Goal: Task Accomplishment & Management: Use online tool/utility

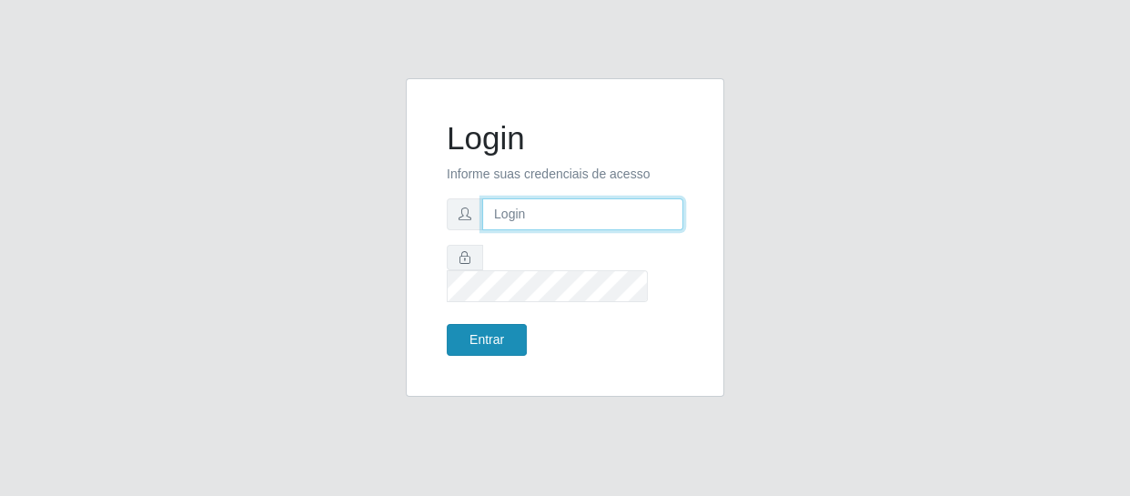
type input "[EMAIL_ADDRESS][DOMAIN_NAME]"
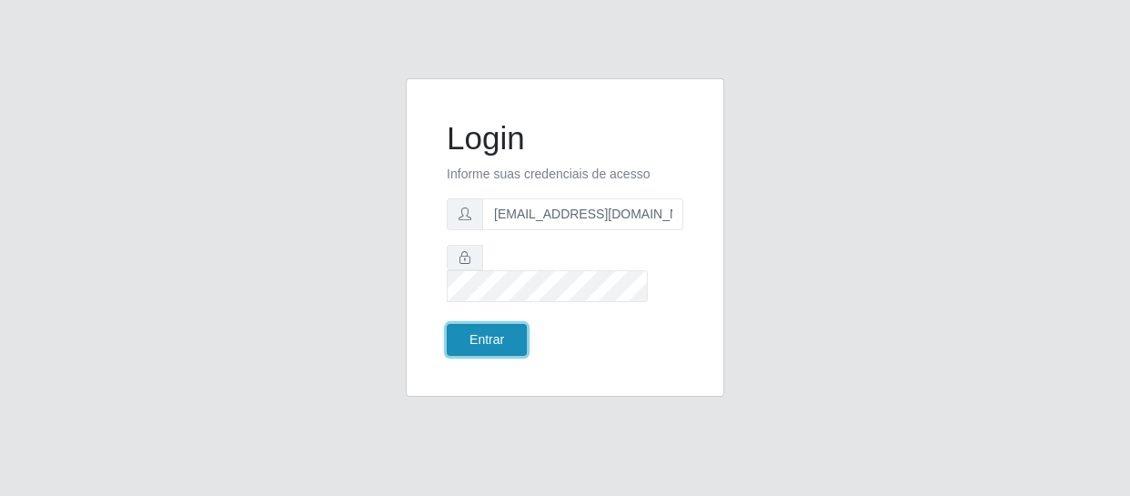
click at [474, 328] on button "Entrar" at bounding box center [487, 340] width 80 height 32
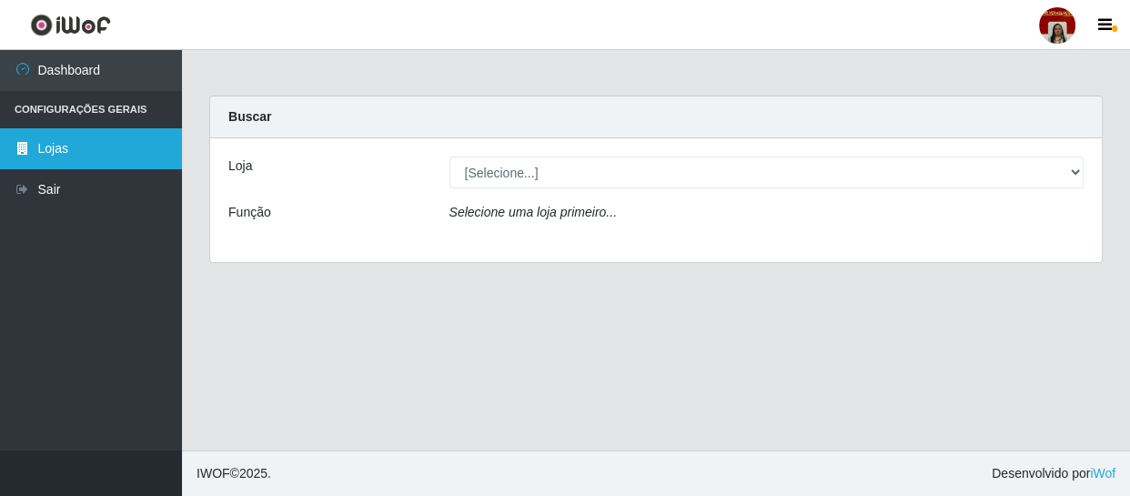
click at [75, 149] on link "Lojas" at bounding box center [91, 148] width 182 height 41
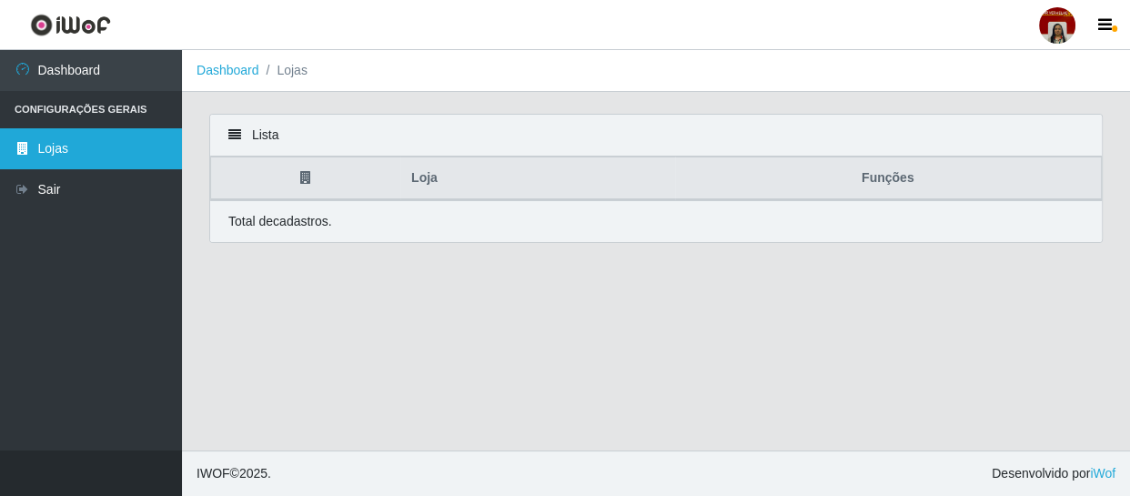
click at [75, 149] on link "Lojas" at bounding box center [91, 148] width 182 height 41
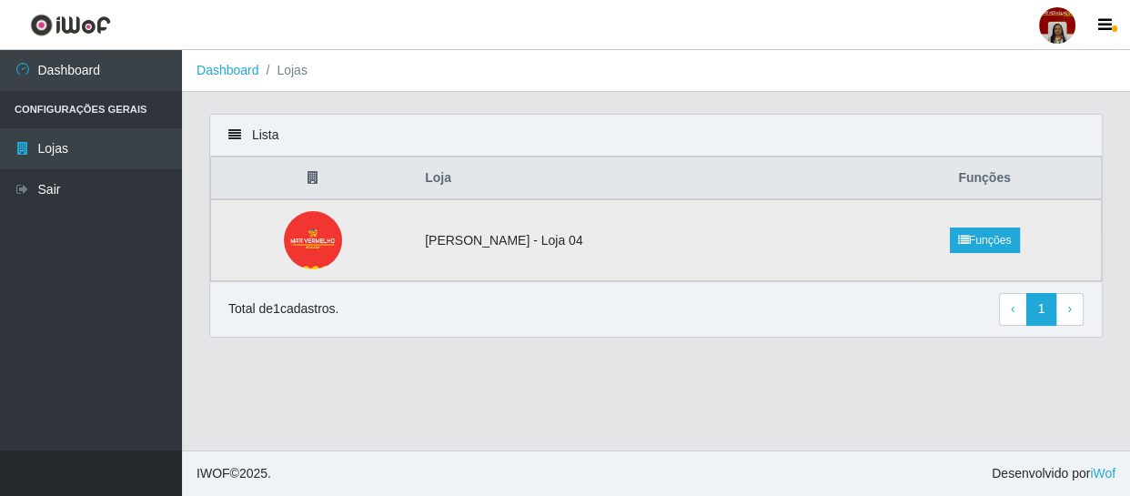
click at [868, 252] on td "Funções" at bounding box center [984, 240] width 233 height 82
click at [1004, 237] on link "Funções" at bounding box center [985, 239] width 70 height 25
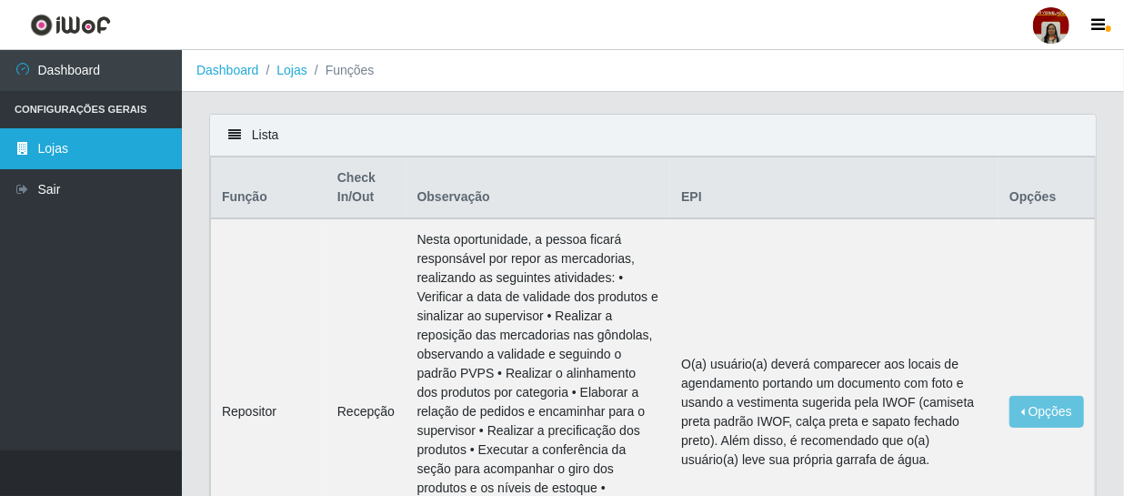
click at [76, 149] on link "Lojas" at bounding box center [91, 148] width 182 height 41
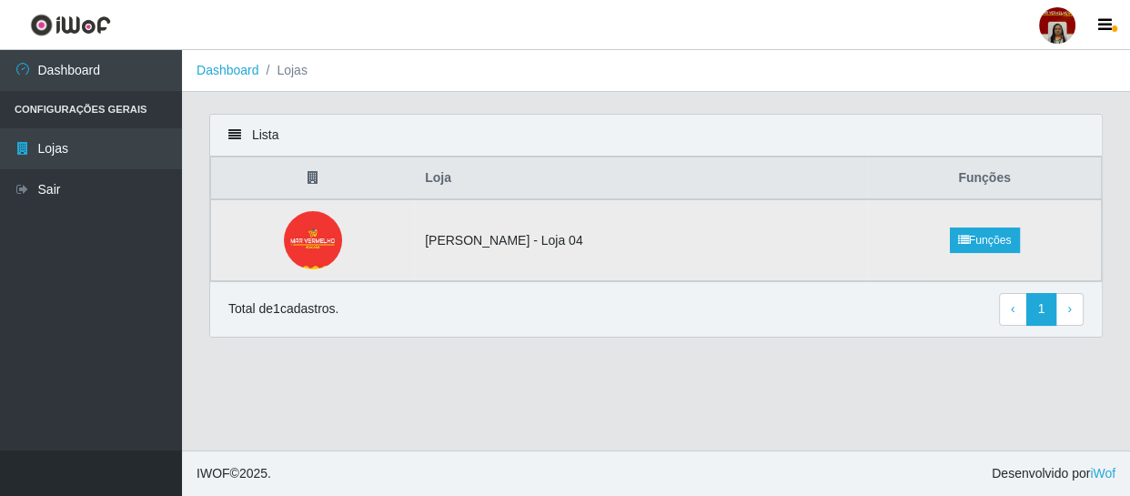
click at [477, 240] on td "[PERSON_NAME] - Loja 04" at bounding box center [641, 240] width 454 height 82
click at [320, 238] on img at bounding box center [311, 240] width 87 height 58
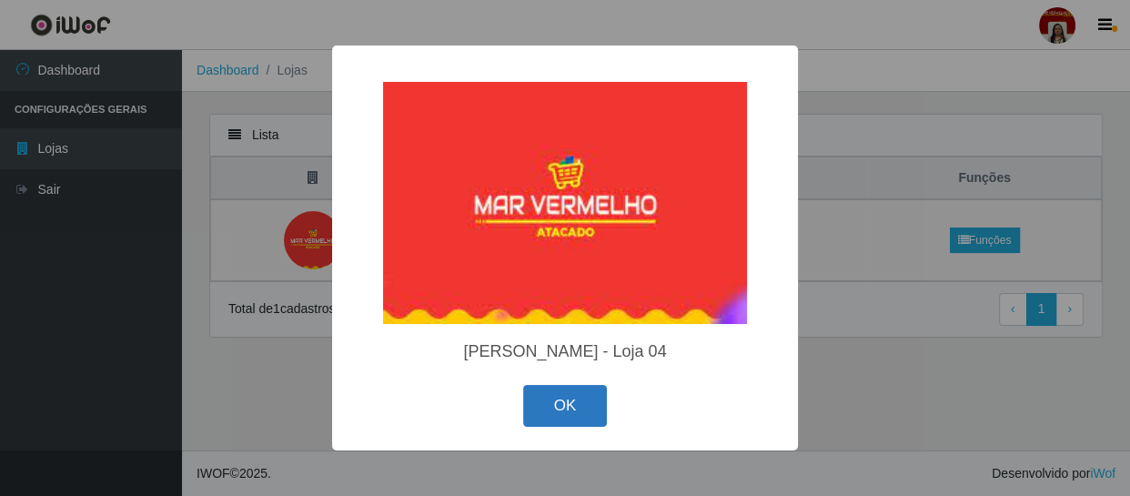
click at [573, 407] on button "OK" at bounding box center [565, 406] width 85 height 43
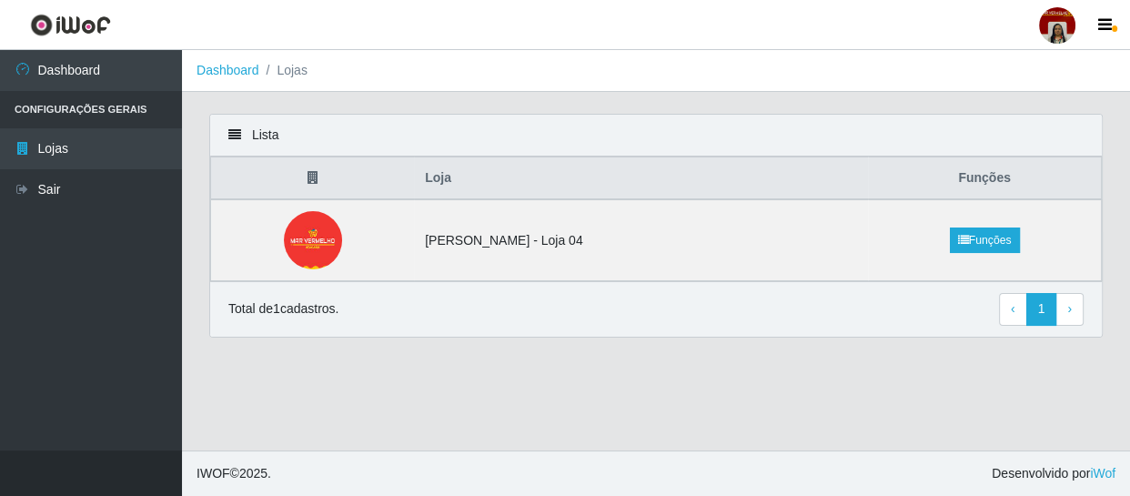
click at [1128, 139] on div "Lista Loja Funções Mar Vermelho - Loja 04 Funções Total de 1 cadastros. ‹ Previ…" at bounding box center [656, 237] width 948 height 246
drag, startPoint x: 1125, startPoint y: 148, endPoint x: 1128, endPoint y: 231, distance: 82.8
click at [1128, 231] on div "Lista Loja Funções Mar Vermelho - Loja 04 Funções Total de 1 cadastros. ‹ Previ…" at bounding box center [656, 237] width 948 height 246
click at [1127, 479] on footer "IWOF © 2025 . Desenvolvido por iWof" at bounding box center [656, 472] width 948 height 45
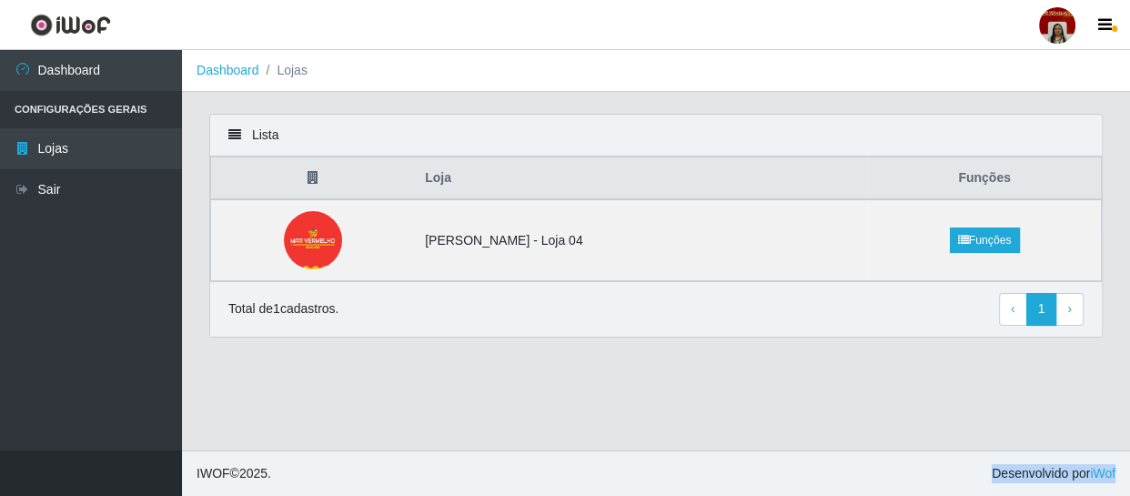
click at [1127, 479] on footer "IWOF © 2025 . Desenvolvido por iWof" at bounding box center [656, 472] width 948 height 45
click at [1063, 25] on div at bounding box center [1057, 25] width 36 height 36
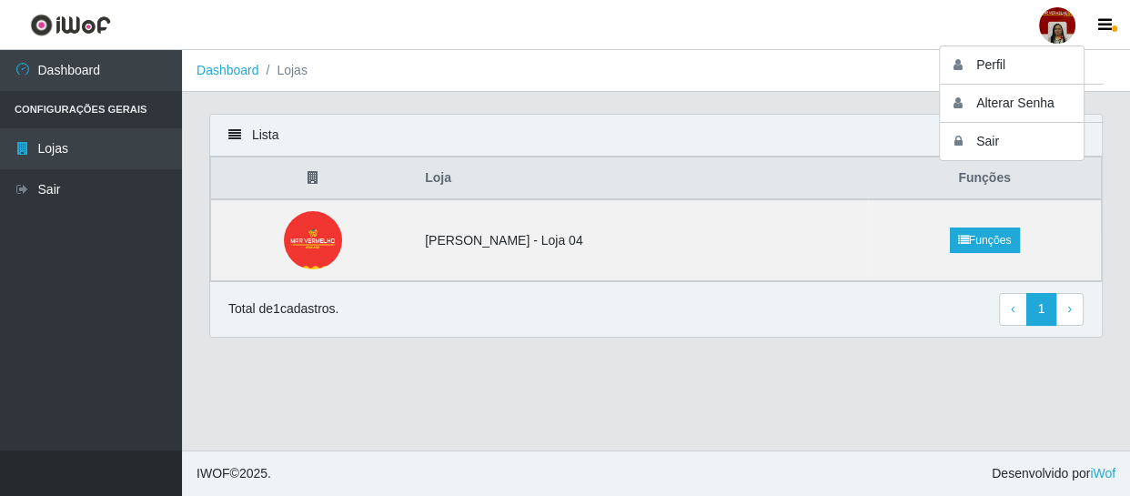
click at [1128, 213] on div "Lista Loja Funções Mar Vermelho - Loja 04 Funções Total de 1 cadastros. ‹ Previ…" at bounding box center [656, 237] width 948 height 246
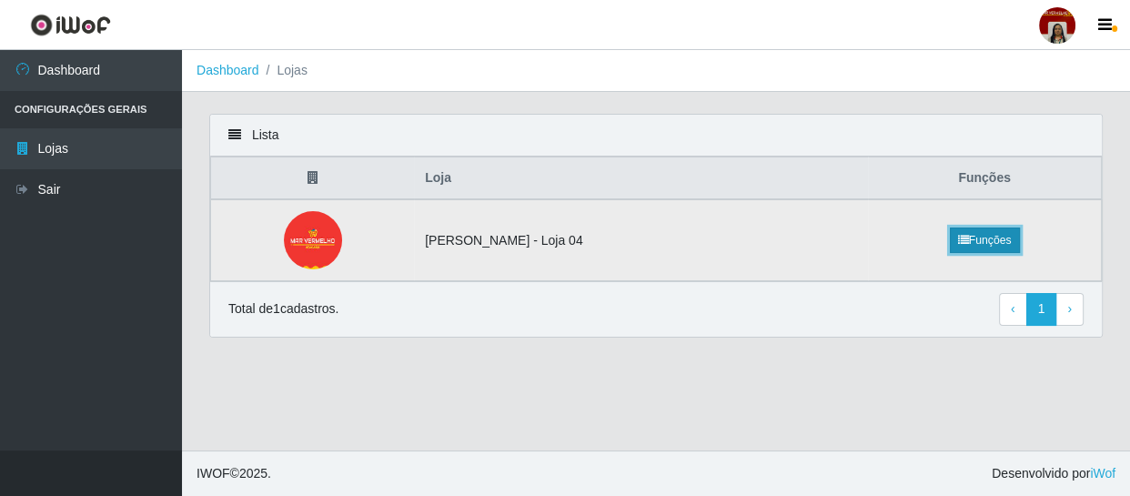
click at [989, 245] on link "Funções" at bounding box center [985, 239] width 70 height 25
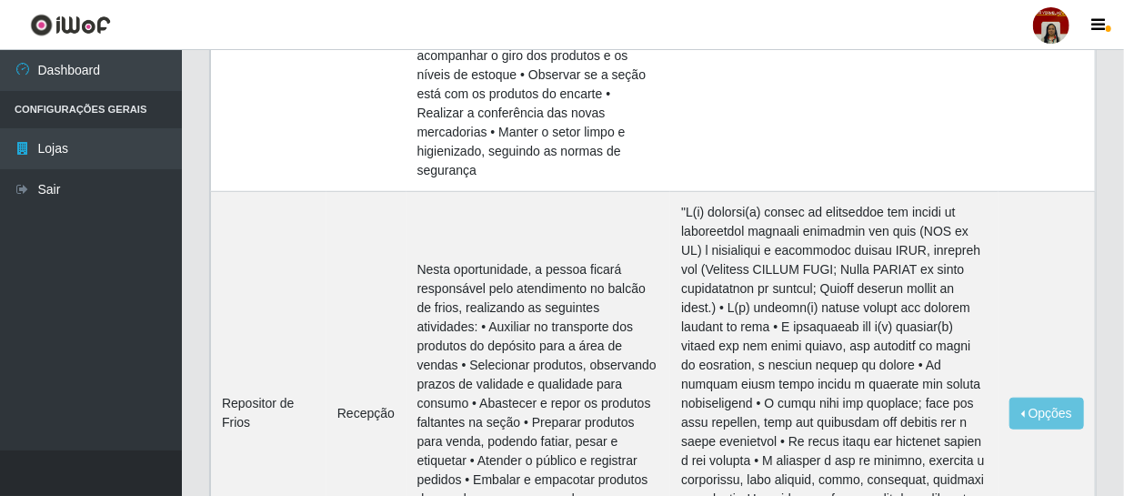
scroll to position [3033, 0]
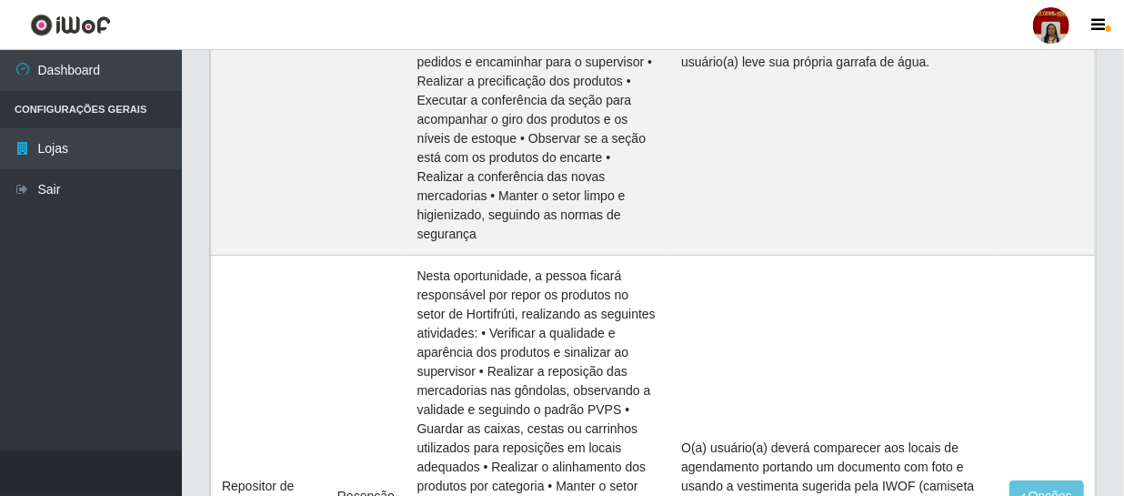
click at [118, 107] on li "Configurações Gerais" at bounding box center [91, 109] width 182 height 37
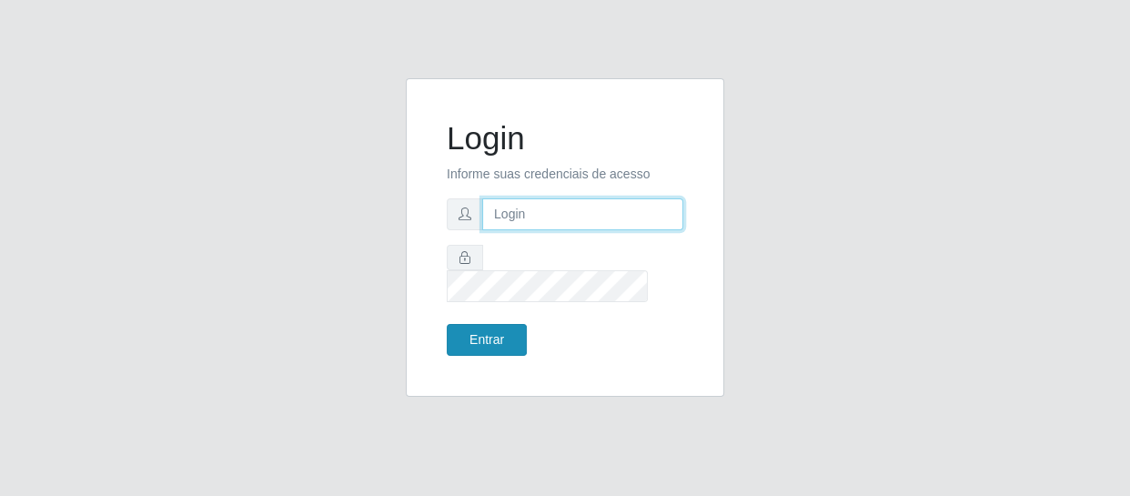
type input "[EMAIL_ADDRESS][DOMAIN_NAME]"
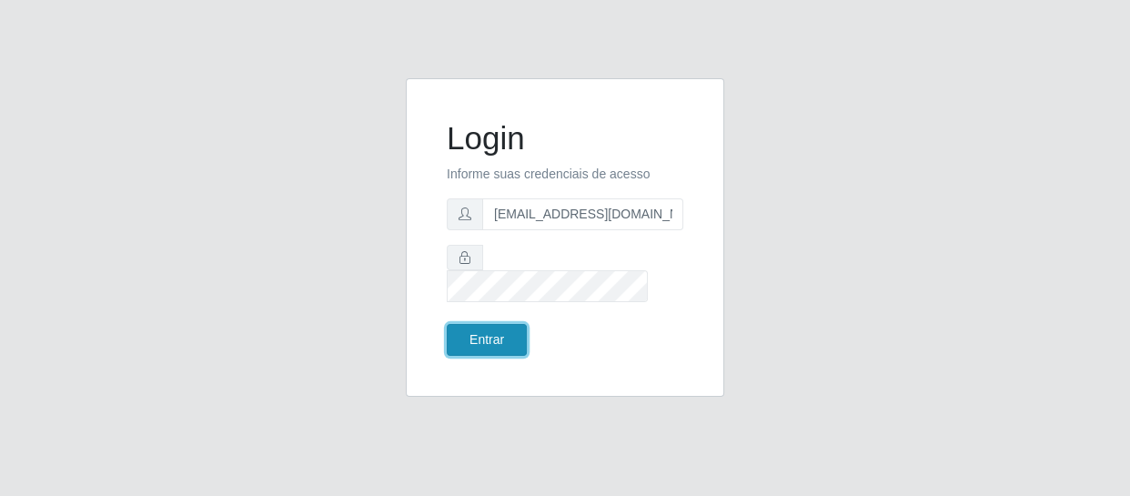
click at [485, 333] on button "Entrar" at bounding box center [487, 340] width 80 height 32
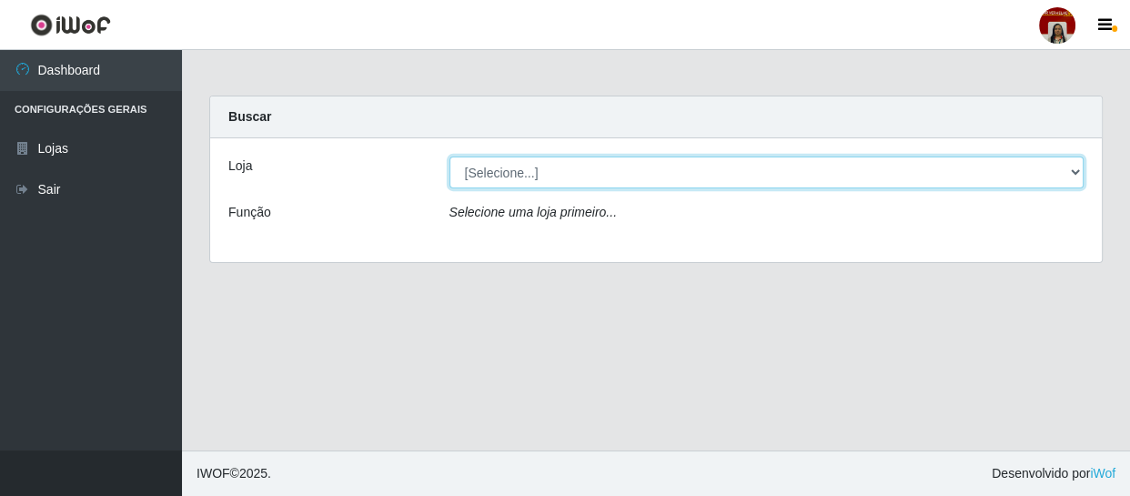
click at [554, 175] on select "[Selecione...] Mar Vermelho - Loja 04" at bounding box center [766, 172] width 635 height 32
select select "251"
click at [449, 156] on select "[Selecione...] Mar Vermelho - Loja 04" at bounding box center [766, 172] width 635 height 32
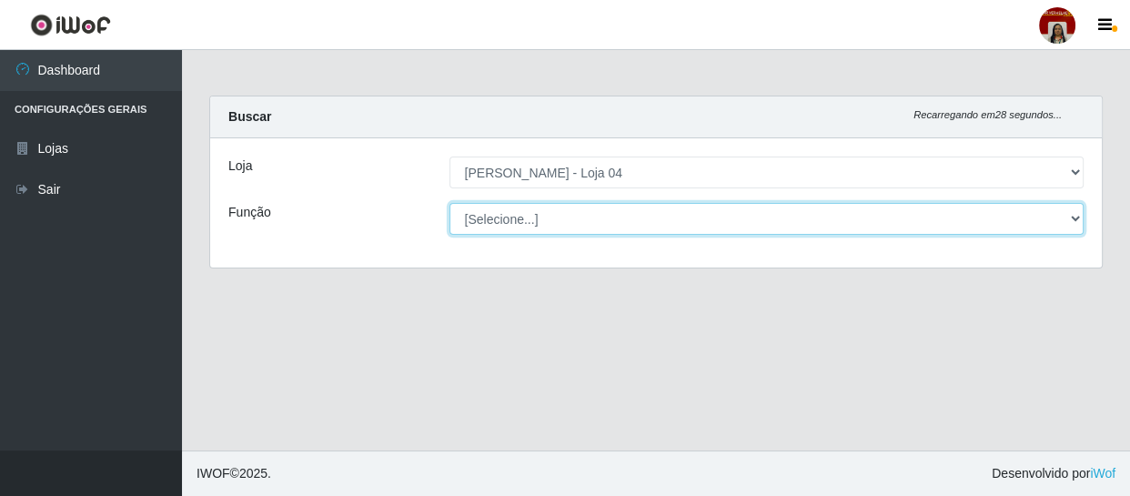
click at [554, 232] on select "[Selecione...] ASG ASG + ASG ++ Auxiliar de Depósito Auxiliar de Depósito + Aux…" at bounding box center [766, 219] width 635 height 32
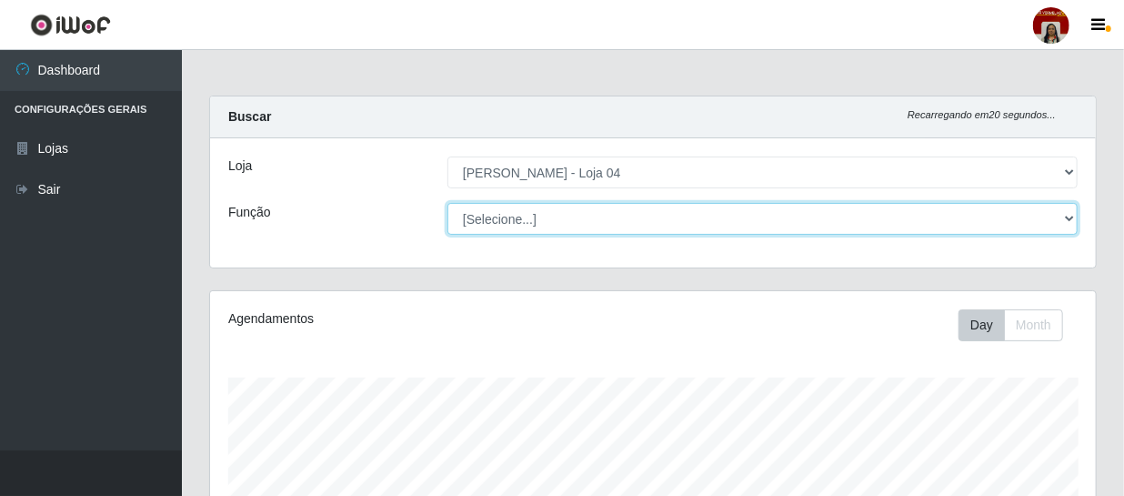
click at [566, 212] on select "[Selecione...] ASG ASG + ASG ++ Auxiliar de Depósito Auxiliar de Depósito + Aux…" at bounding box center [762, 219] width 630 height 32
select select "22"
click at [447, 203] on select "[Selecione...] ASG ASG + ASG ++ Auxiliar de Depósito Auxiliar de Depósito + Aux…" at bounding box center [762, 219] width 630 height 32
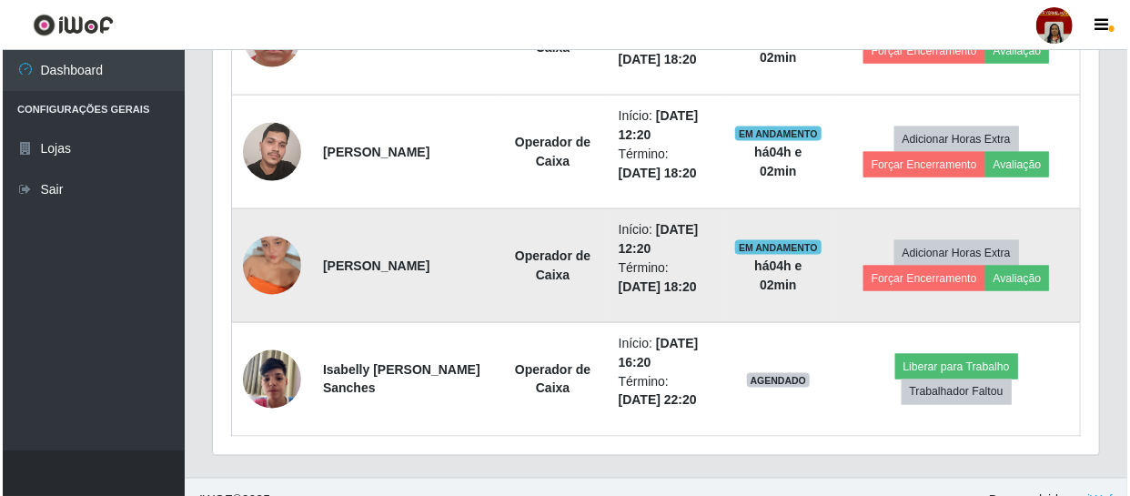
scroll to position [1182, 0]
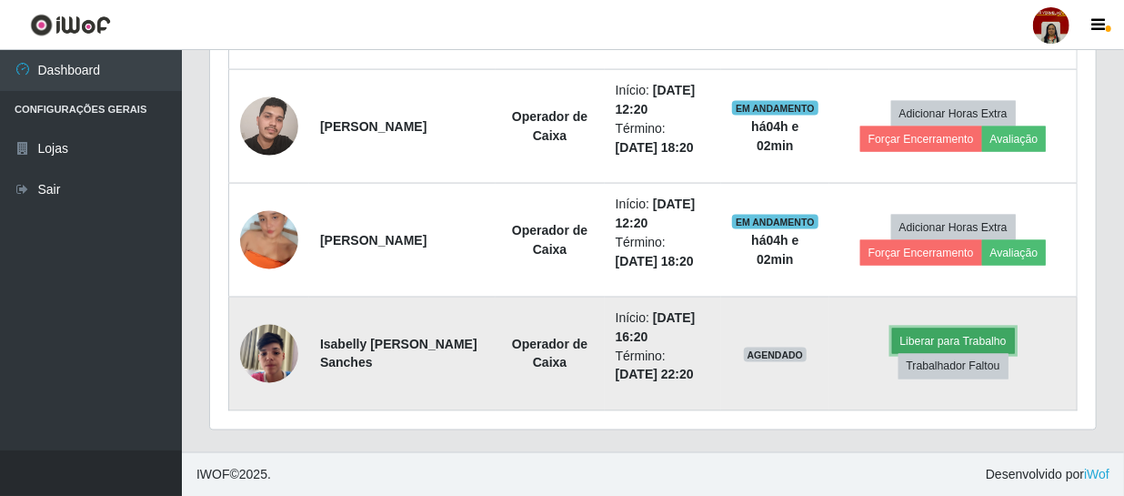
click at [932, 342] on button "Liberar para Trabalho" at bounding box center [953, 340] width 123 height 25
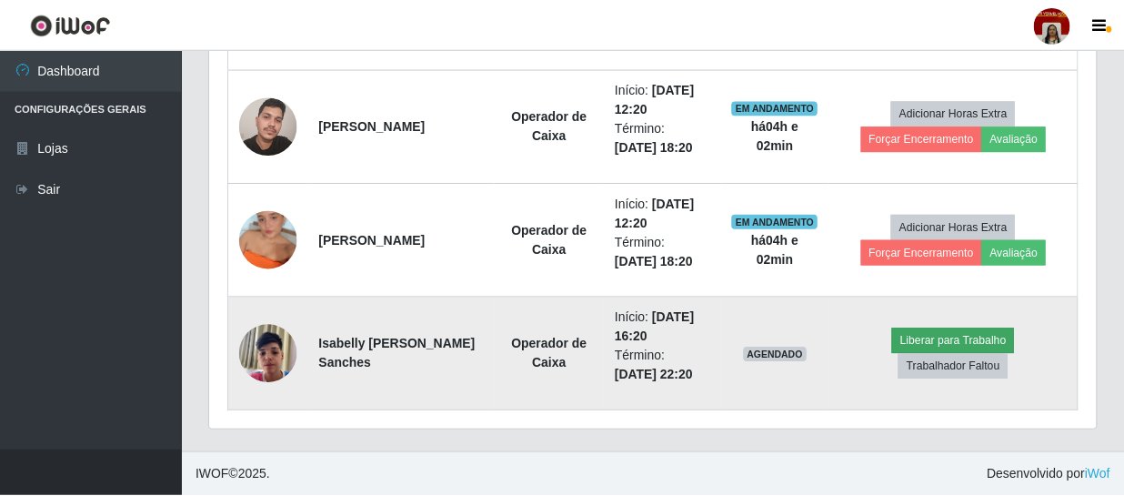
scroll to position [377, 878]
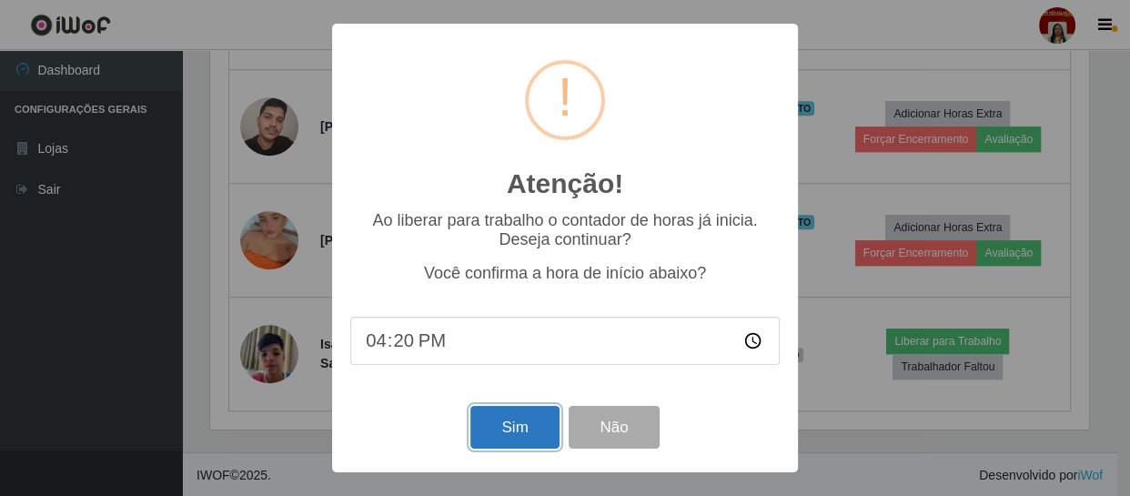
click at [540, 433] on button "Sim" at bounding box center [514, 427] width 88 height 43
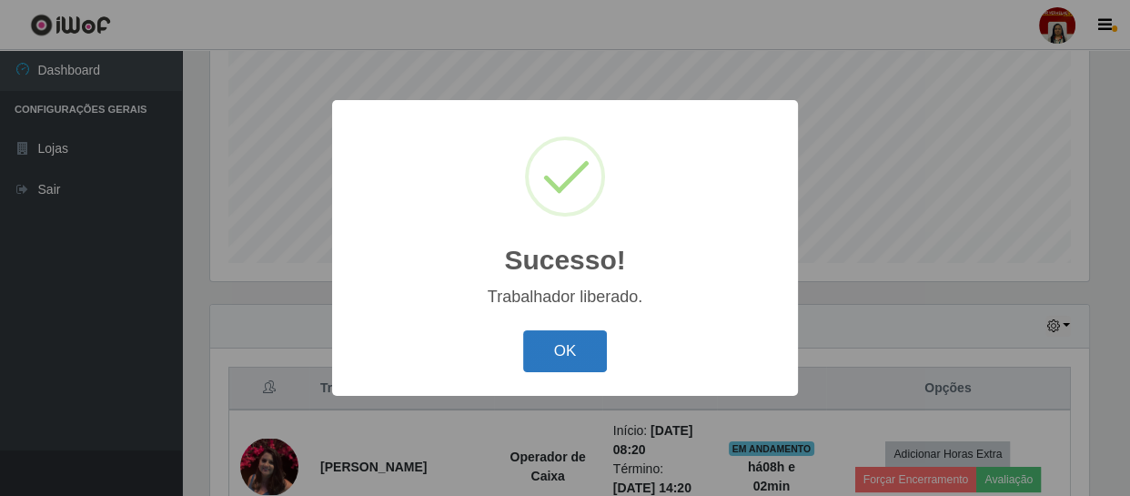
click at [560, 346] on button "OK" at bounding box center [565, 351] width 85 height 43
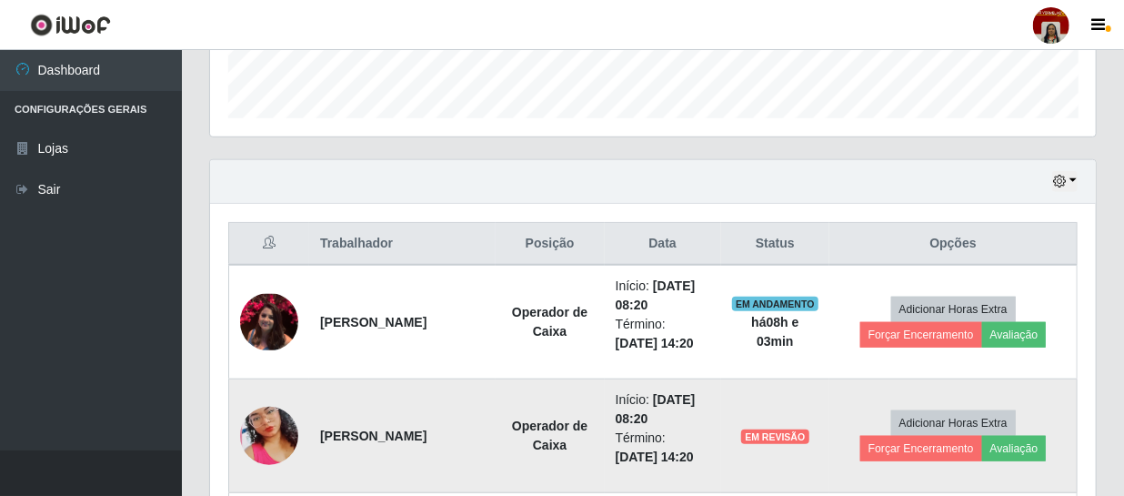
scroll to position [588, 0]
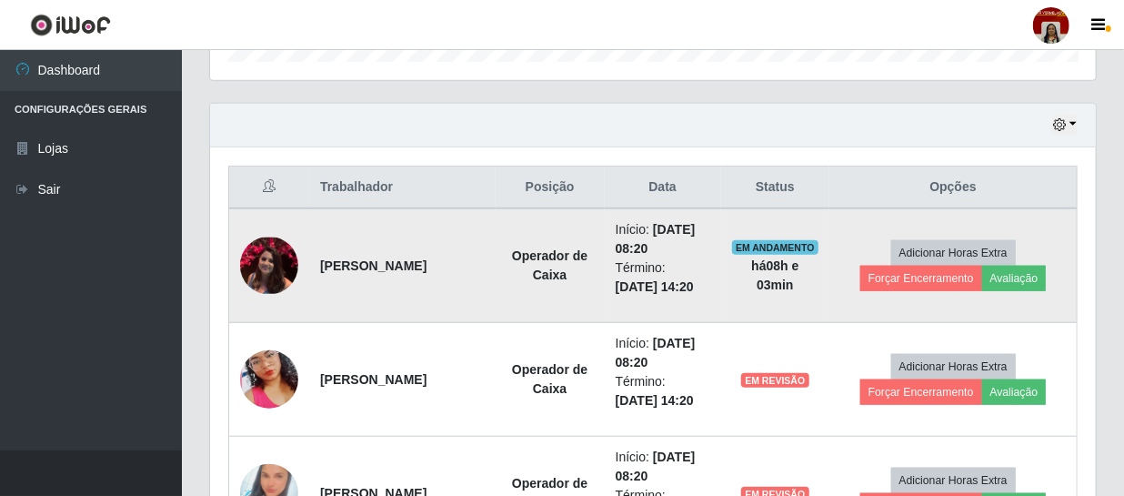
click at [251, 269] on img at bounding box center [269, 265] width 58 height 56
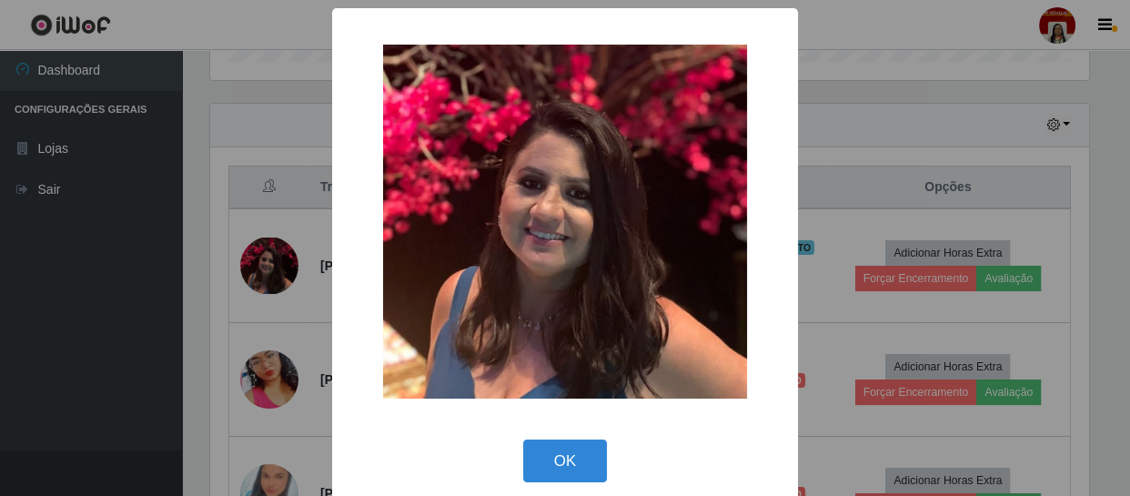
click at [112, 317] on div "× OK Cancel" at bounding box center [565, 248] width 1130 height 496
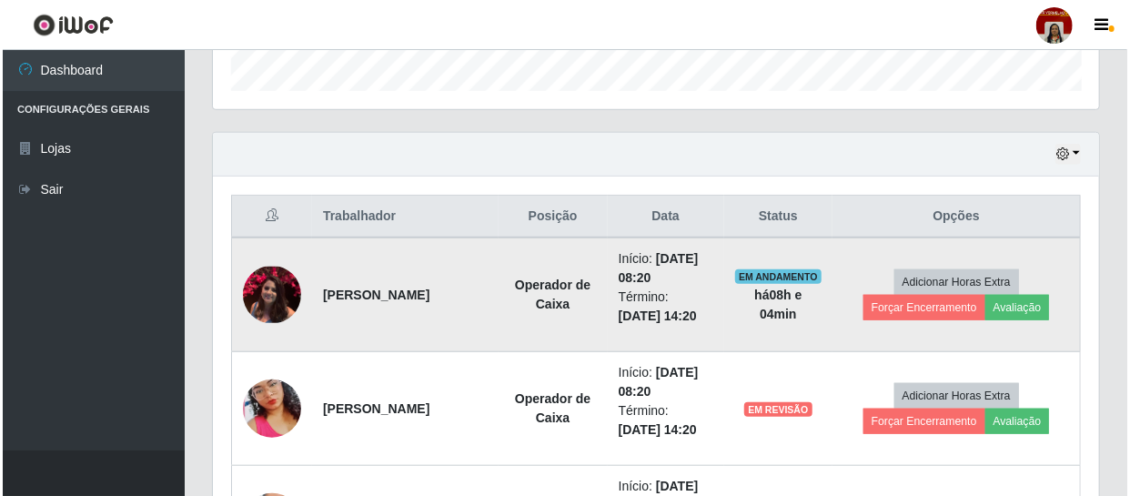
scroll to position [588, 0]
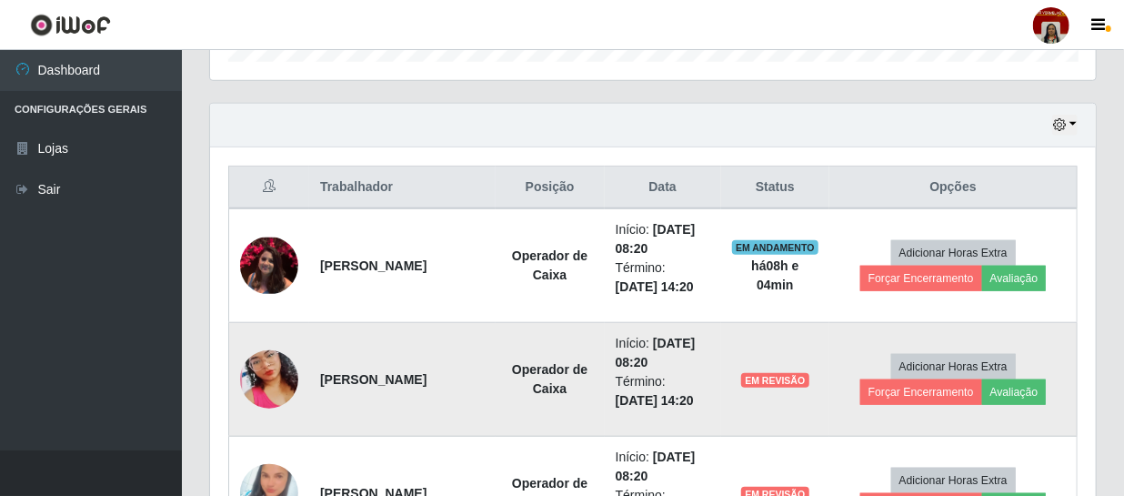
click at [252, 372] on img at bounding box center [269, 379] width 58 height 104
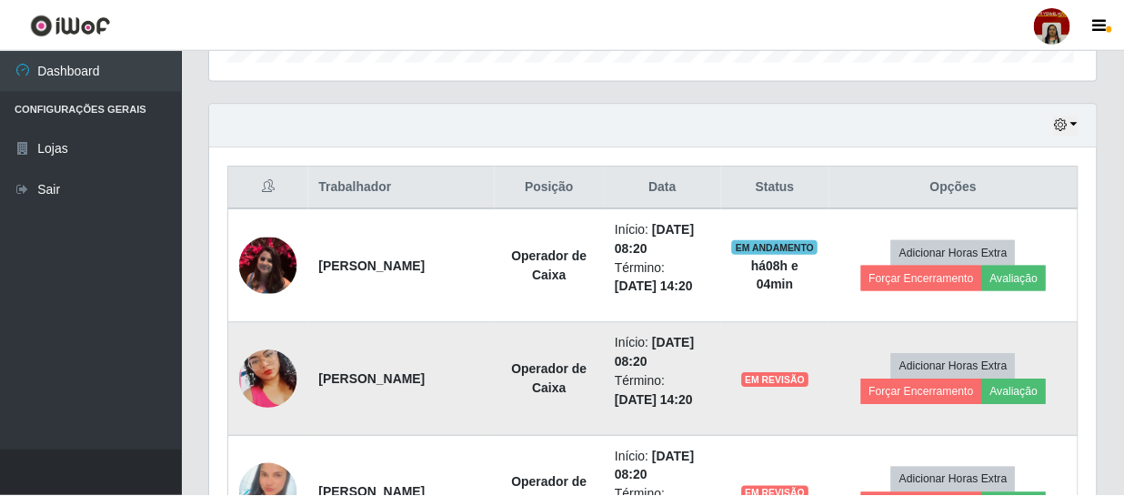
scroll to position [377, 878]
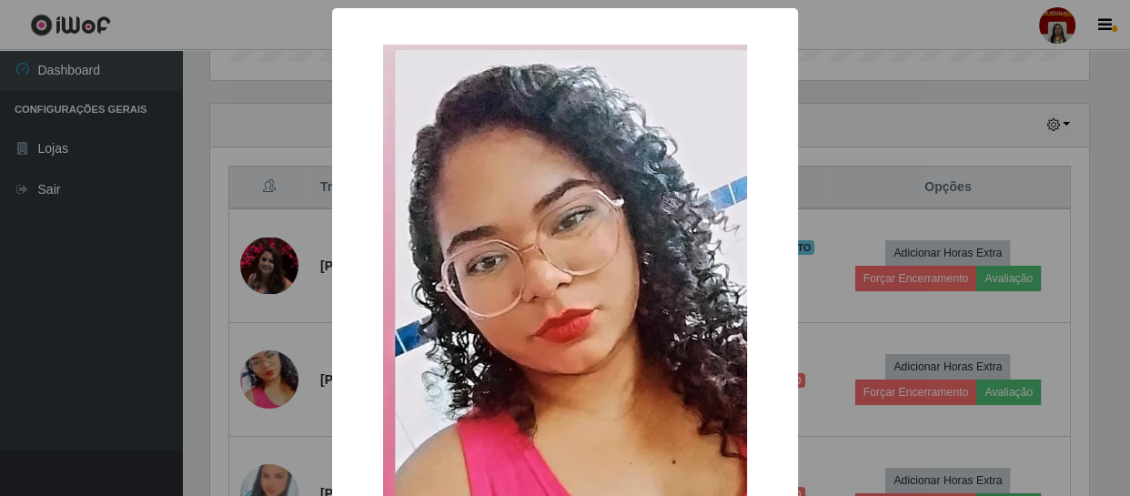
click at [59, 377] on div "× OK Cancel" at bounding box center [565, 248] width 1130 height 496
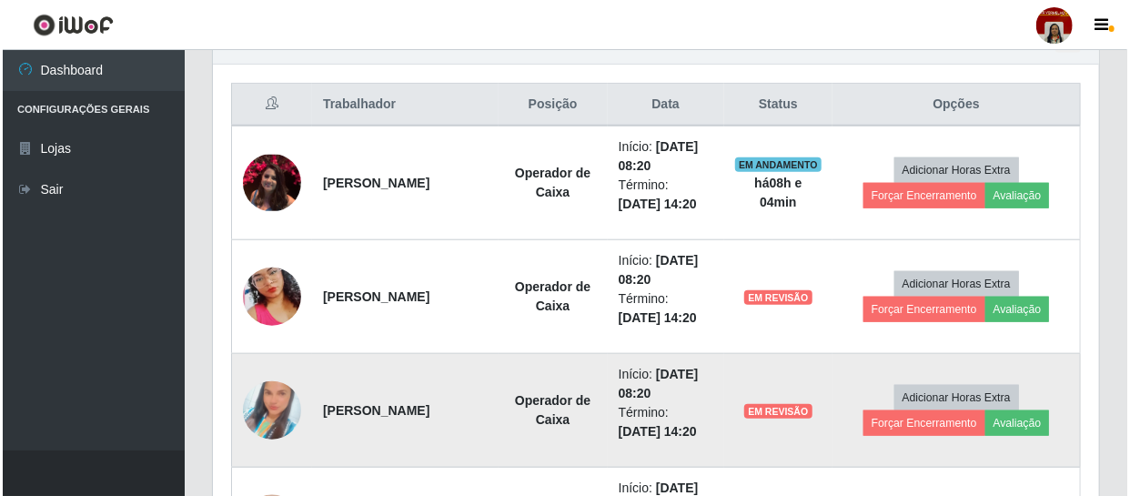
scroll to position [754, 0]
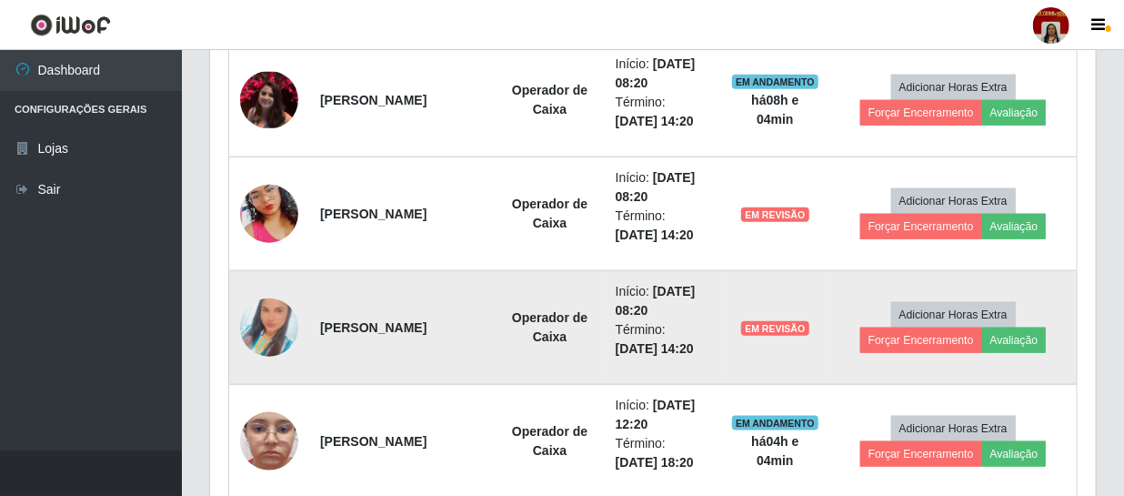
click at [256, 318] on img at bounding box center [269, 328] width 58 height 104
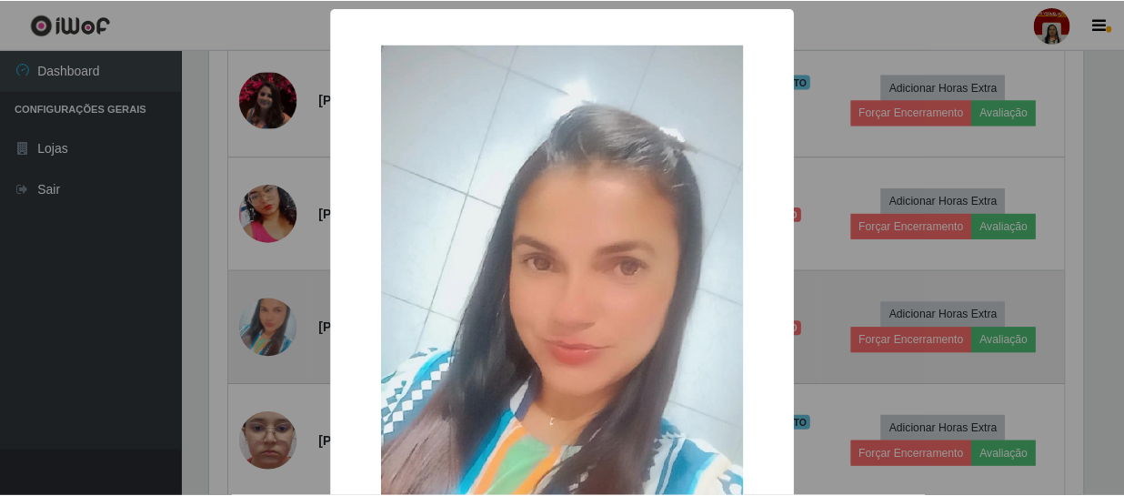
scroll to position [377, 878]
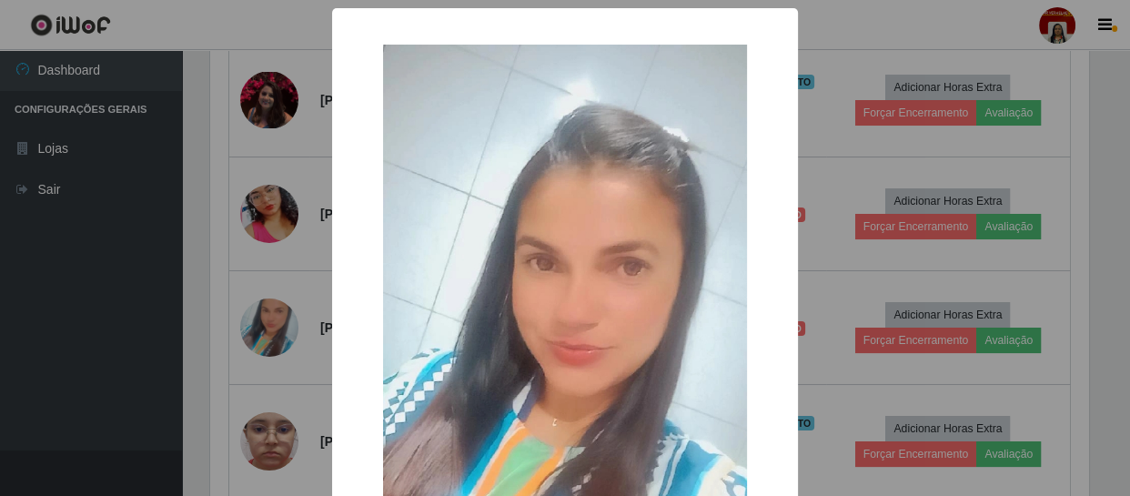
click at [95, 272] on div "× OK Cancel" at bounding box center [565, 248] width 1130 height 496
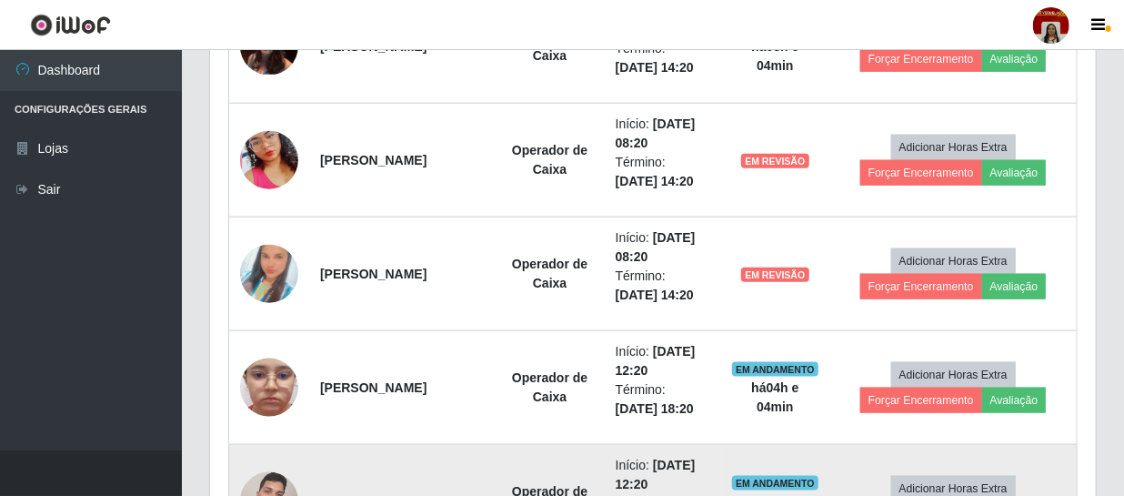
scroll to position [837, 0]
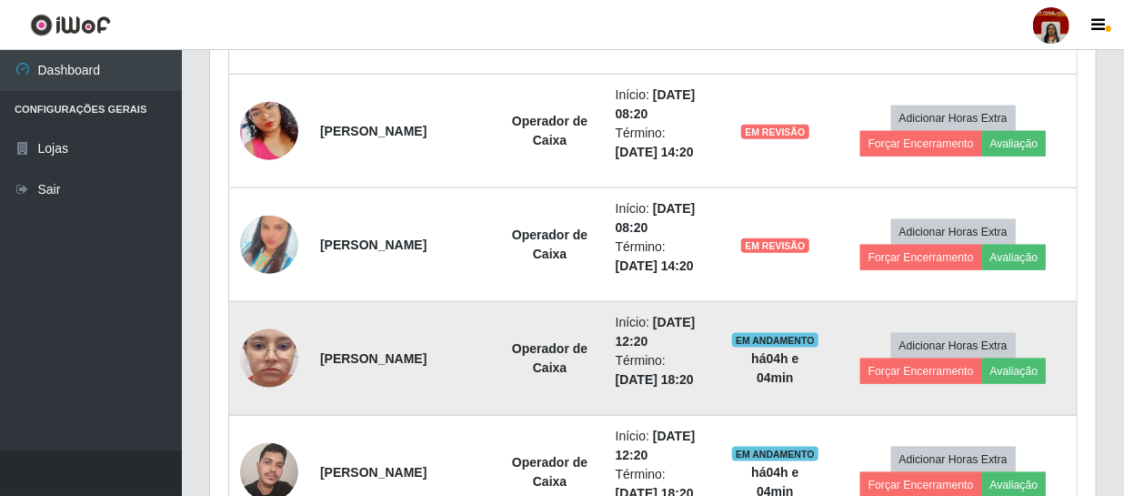
click at [252, 360] on img at bounding box center [269, 358] width 58 height 129
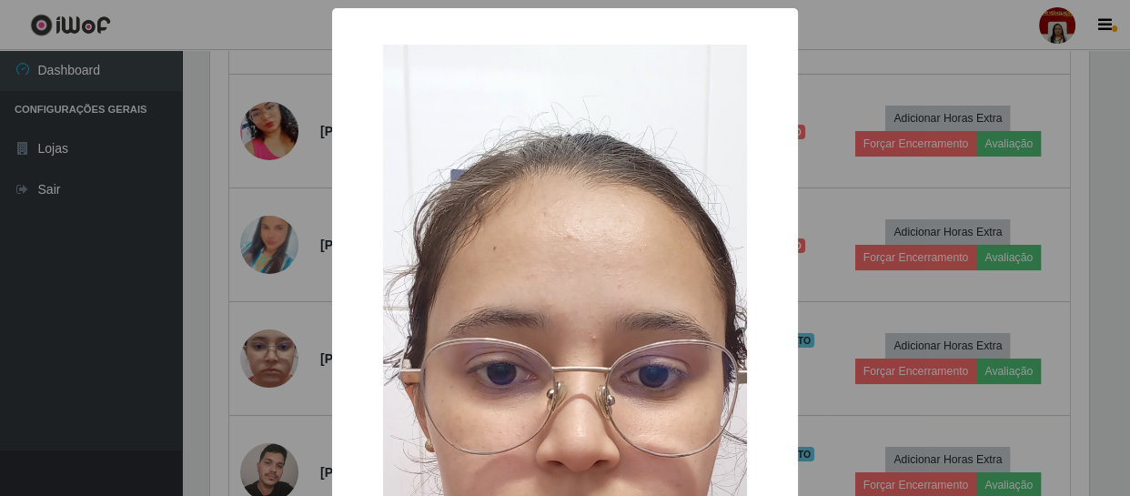
click at [83, 325] on div "× OK Cancel" at bounding box center [565, 248] width 1130 height 496
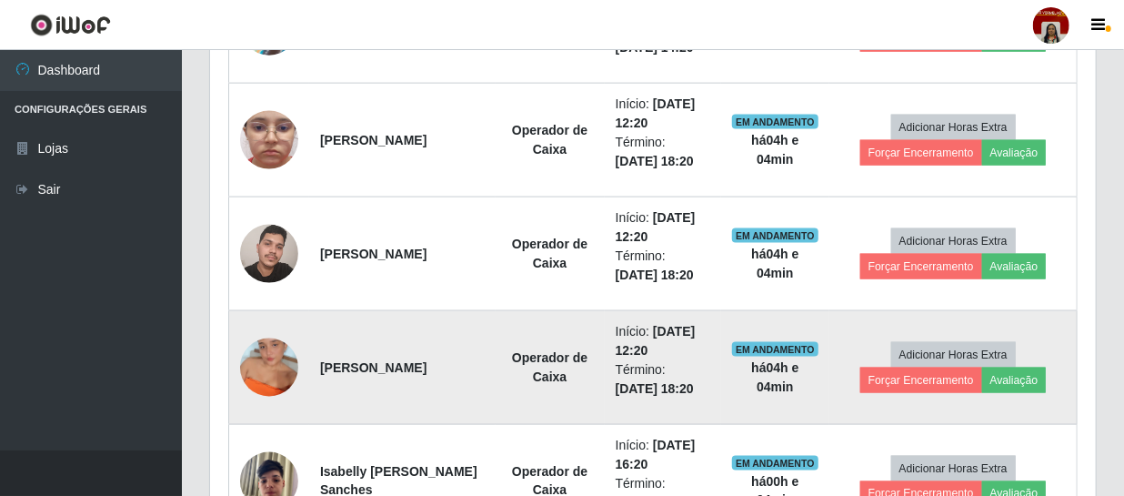
scroll to position [1084, 0]
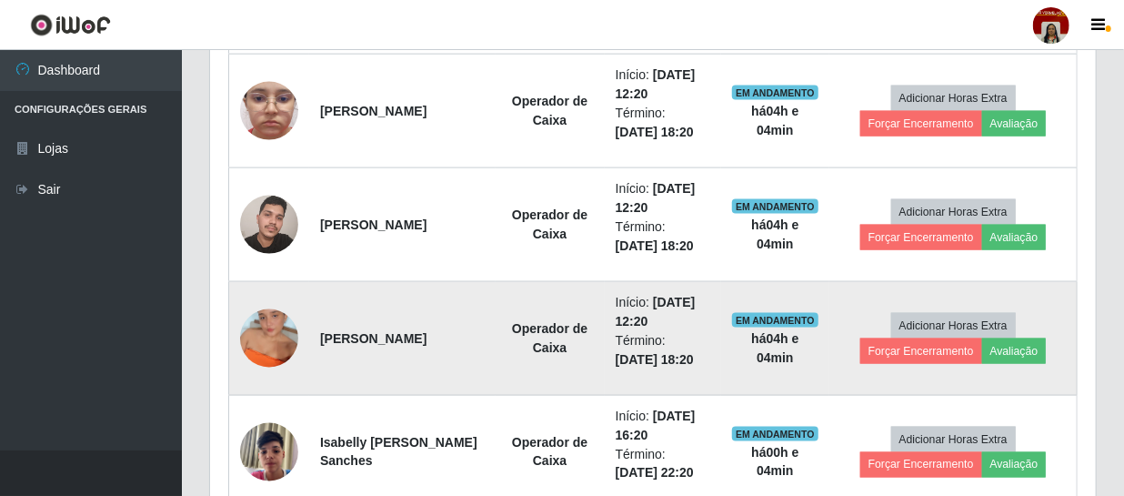
click at [248, 341] on img at bounding box center [269, 338] width 58 height 104
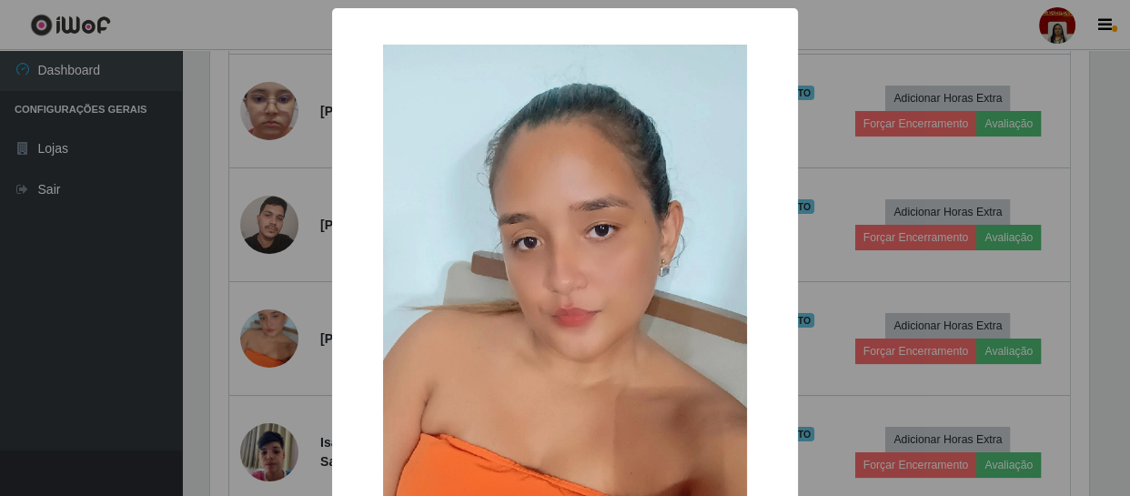
click at [66, 355] on div "× OK Cancel" at bounding box center [565, 248] width 1130 height 496
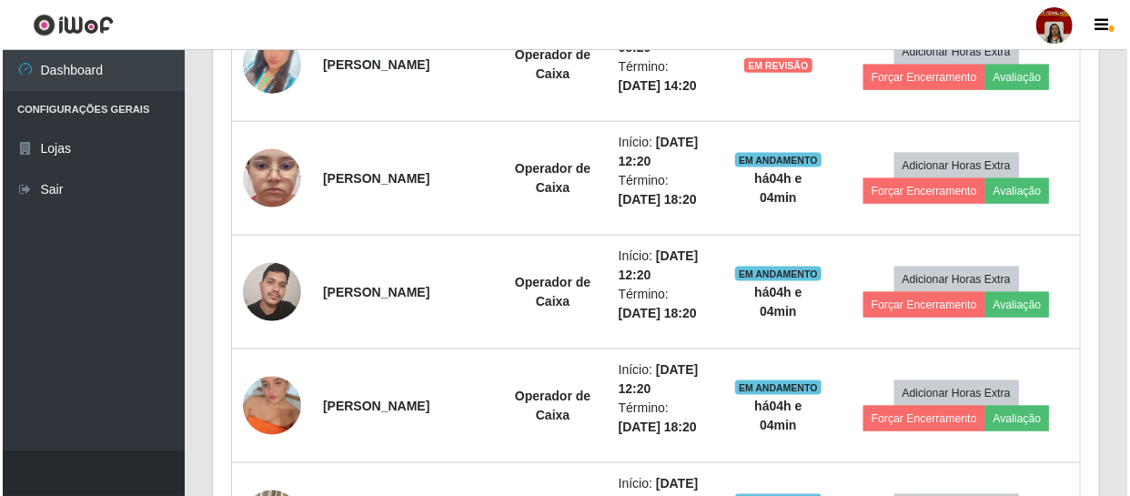
scroll to position [934, 0]
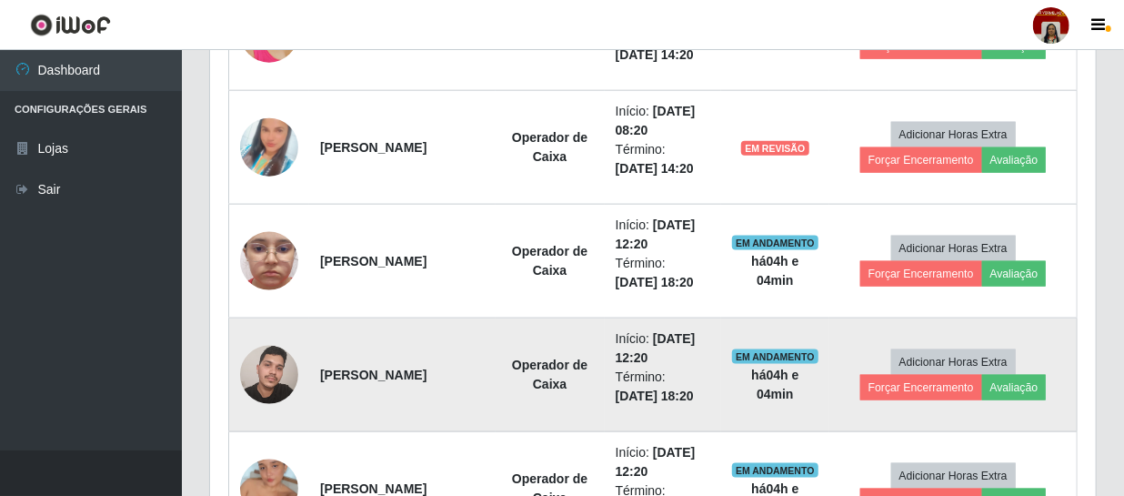
click at [273, 368] on img at bounding box center [269, 374] width 58 height 77
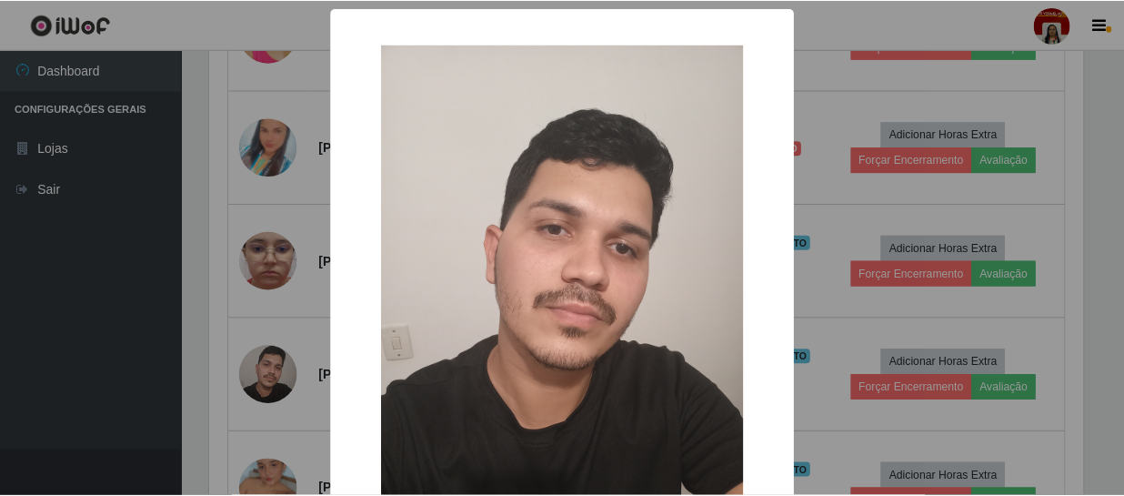
scroll to position [377, 878]
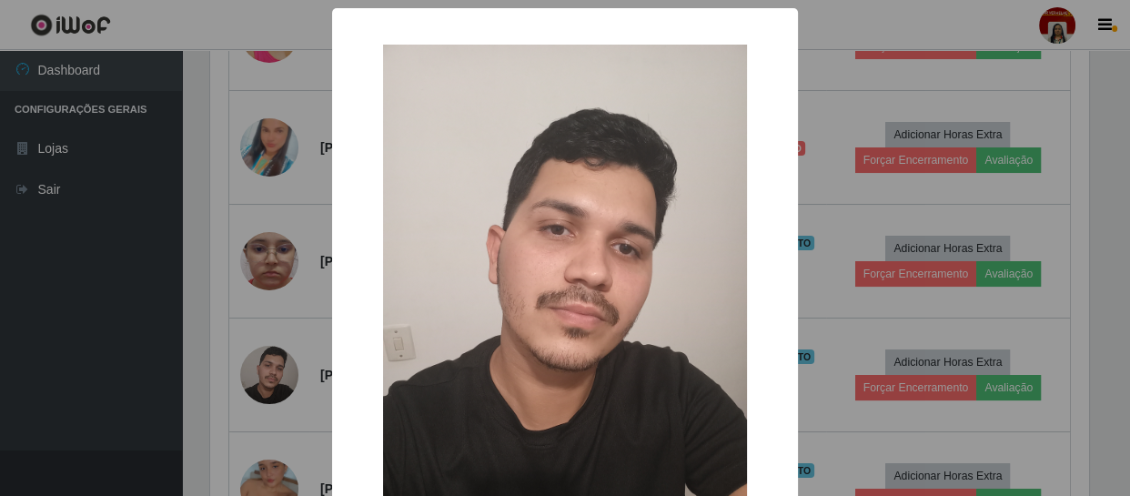
click at [45, 364] on div "× OK Cancel" at bounding box center [565, 248] width 1130 height 496
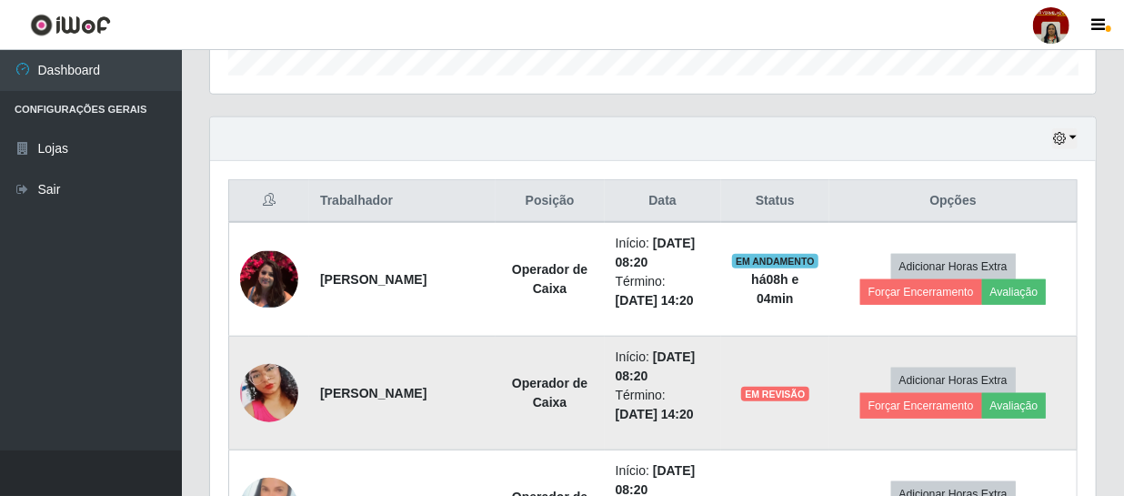
scroll to position [603, 0]
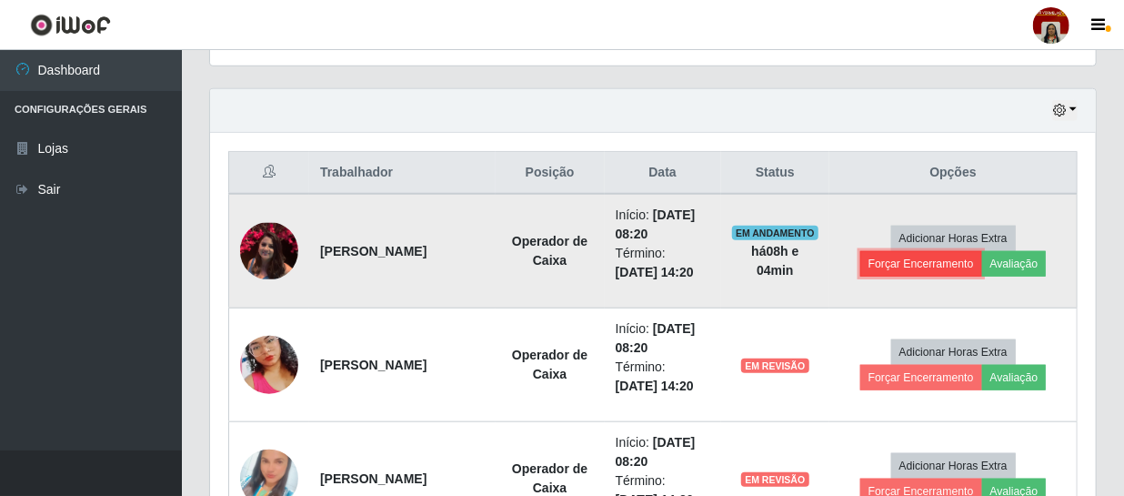
click at [913, 263] on button "Forçar Encerramento" at bounding box center [921, 263] width 122 height 25
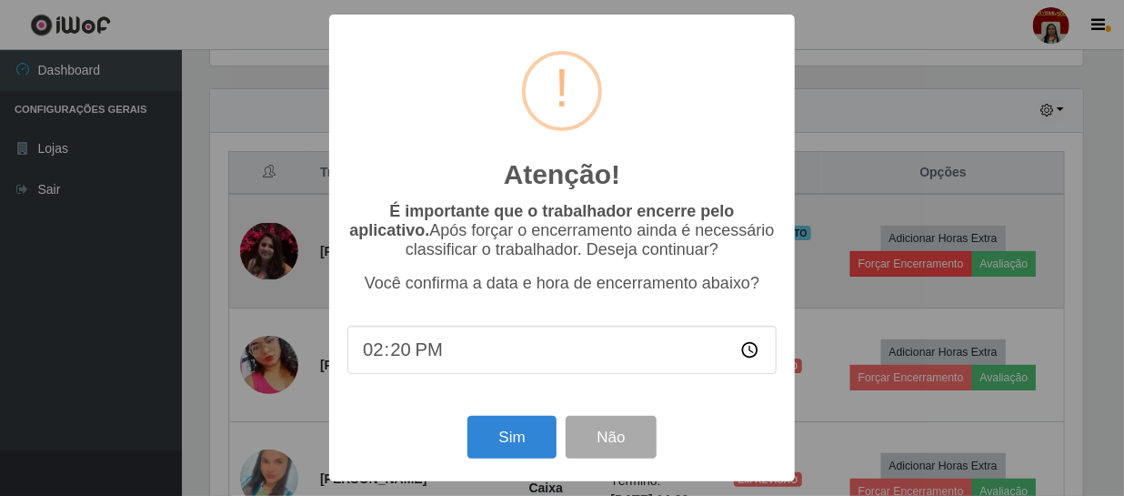
scroll to position [0, 0]
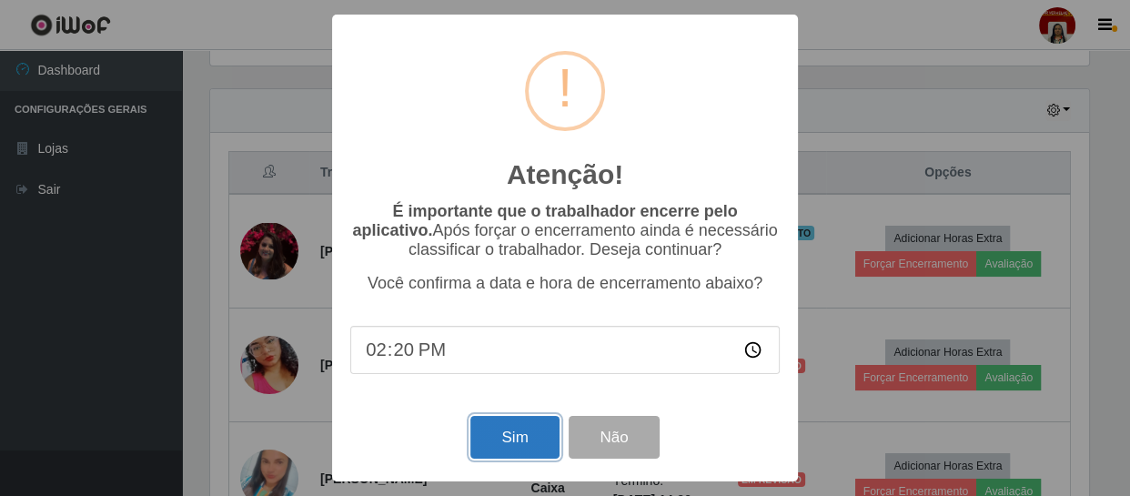
click at [498, 432] on button "Sim" at bounding box center [514, 437] width 88 height 43
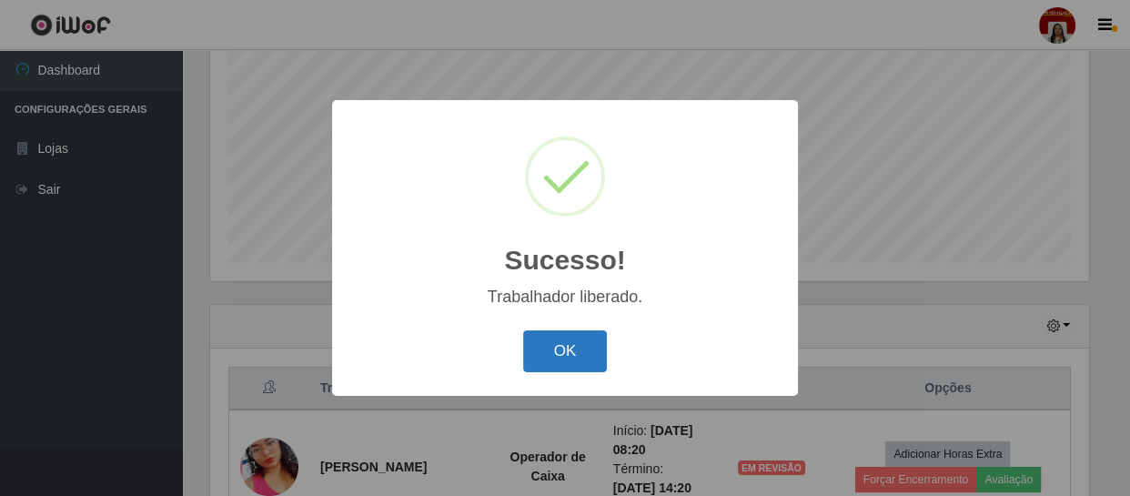
click at [579, 355] on button "OK" at bounding box center [565, 351] width 85 height 43
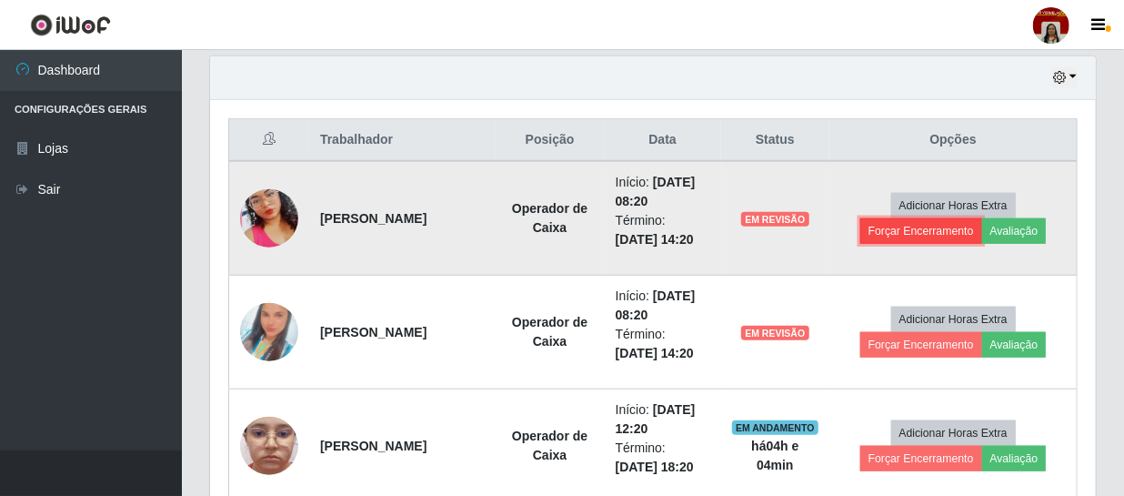
click at [917, 219] on button "Forçar Encerramento" at bounding box center [921, 230] width 122 height 25
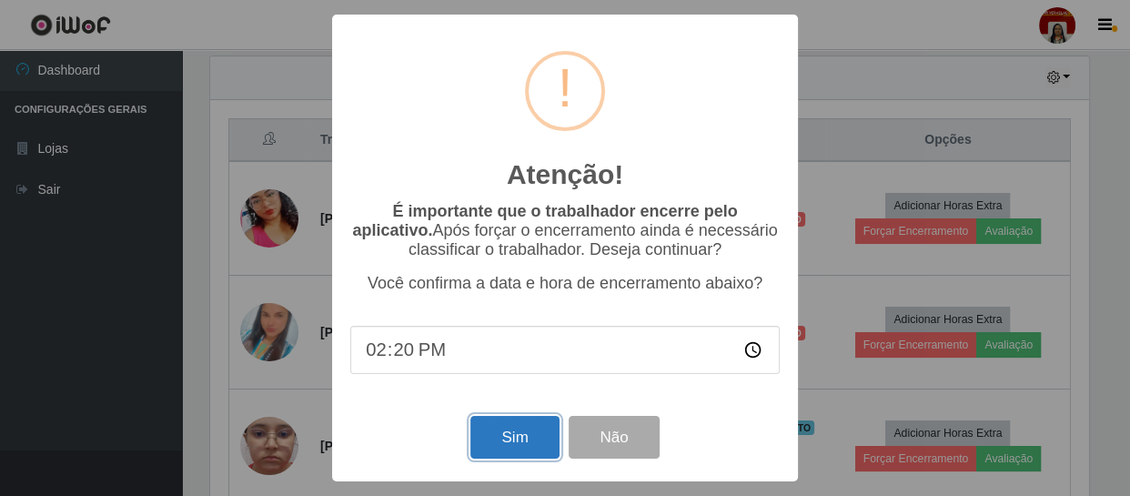
click at [495, 427] on button "Sim" at bounding box center [514, 437] width 88 height 43
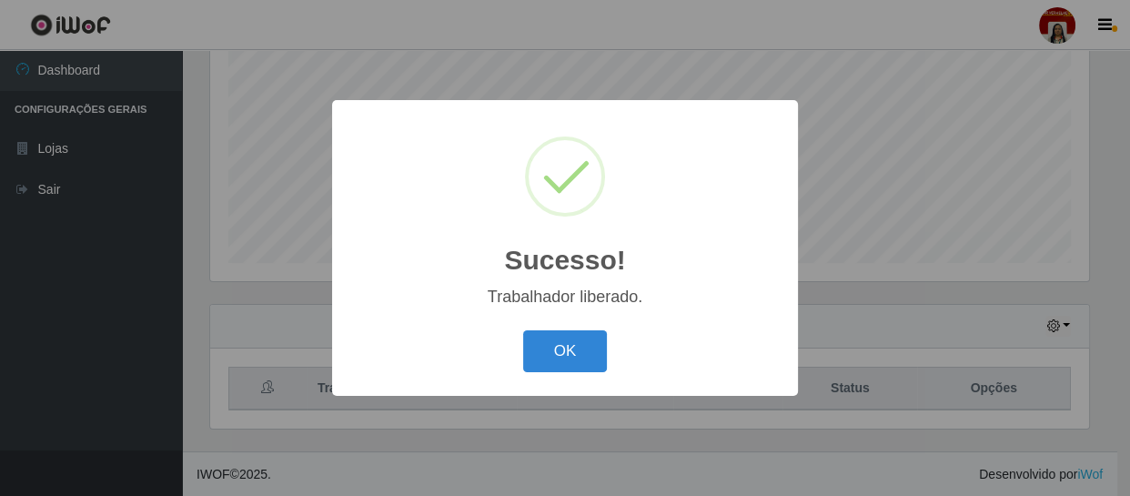
drag, startPoint x: 557, startPoint y: 336, endPoint x: 600, endPoint y: 317, distance: 47.3
click at [557, 337] on button "OK" at bounding box center [565, 351] width 85 height 43
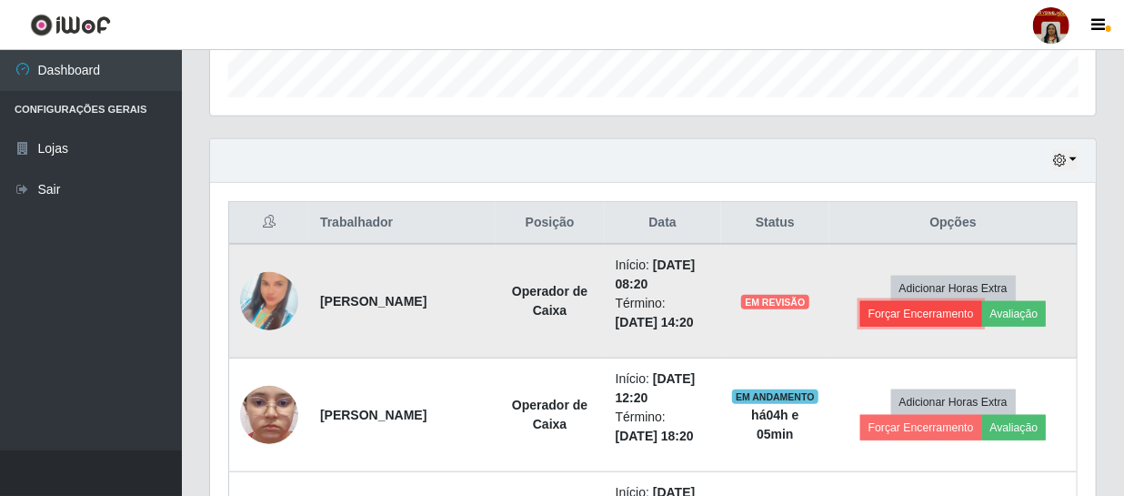
click at [899, 313] on button "Forçar Encerramento" at bounding box center [921, 313] width 122 height 25
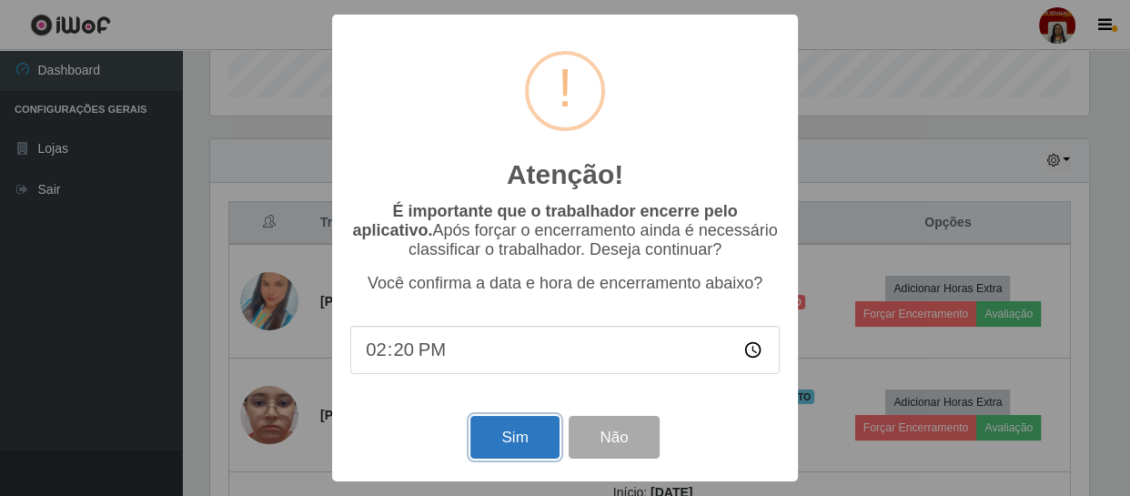
click at [520, 439] on button "Sim" at bounding box center [514, 437] width 88 height 43
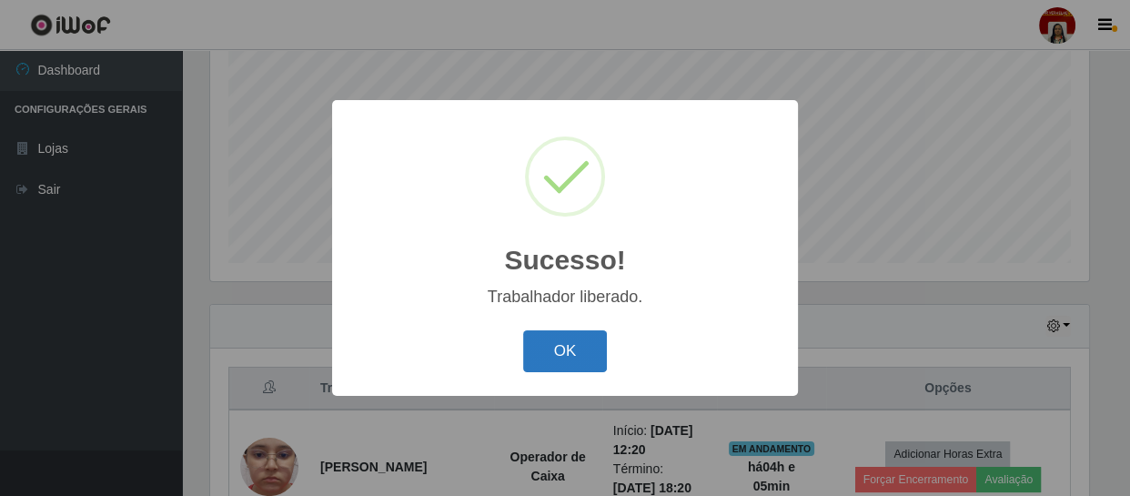
click at [593, 356] on button "OK" at bounding box center [565, 351] width 85 height 43
